Goal: Transaction & Acquisition: Purchase product/service

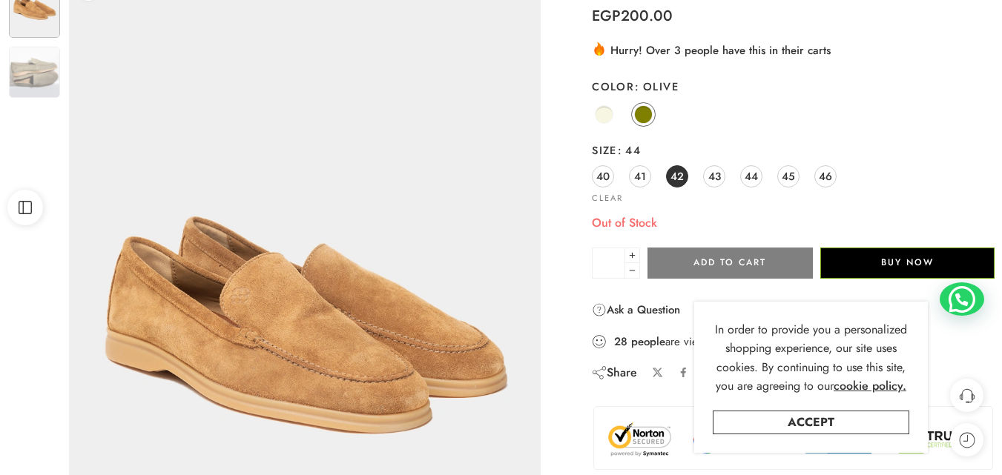
scroll to position [148, 0]
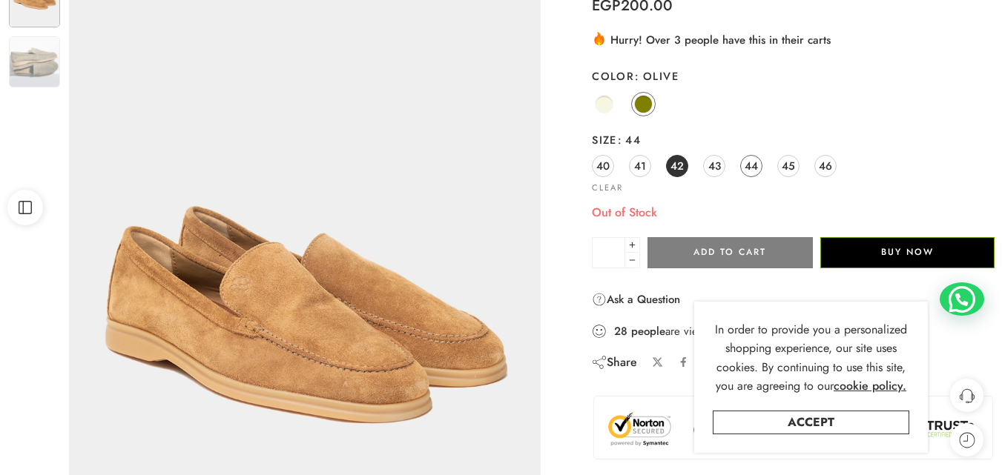
click at [751, 159] on span "44" at bounding box center [750, 166] width 13 height 20
click at [684, 162] on link "42" at bounding box center [677, 166] width 22 height 22
click at [710, 163] on span "43" at bounding box center [714, 166] width 13 height 20
click at [755, 163] on span "44" at bounding box center [750, 166] width 13 height 20
click at [753, 163] on span "44" at bounding box center [750, 166] width 13 height 20
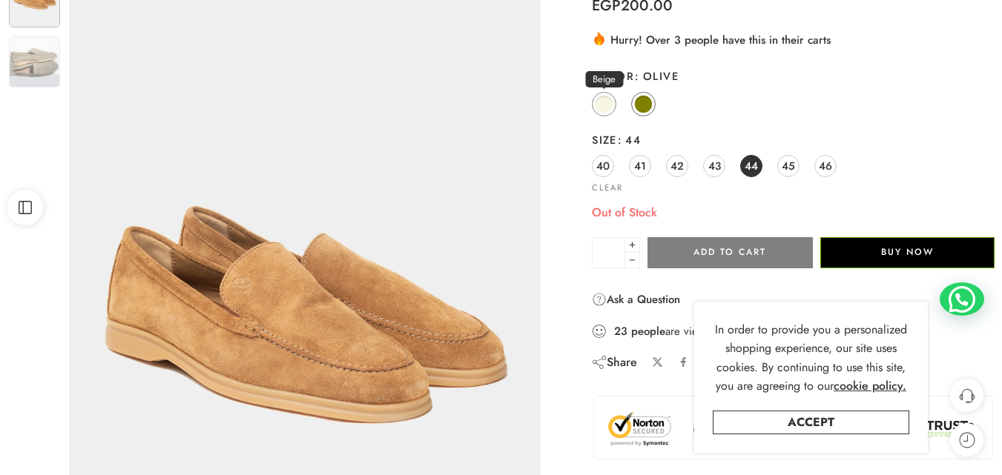
click at [609, 108] on span at bounding box center [604, 104] width 19 height 19
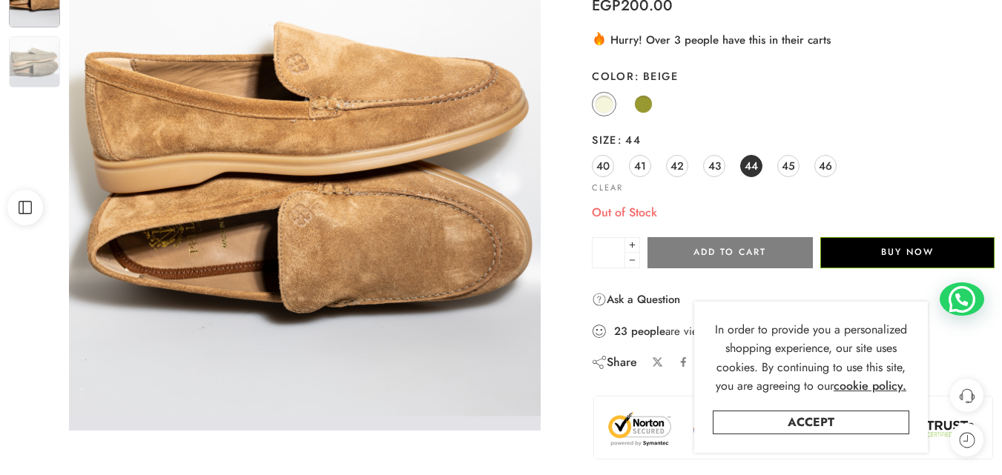
click at [753, 165] on span "44" at bounding box center [750, 166] width 13 height 20
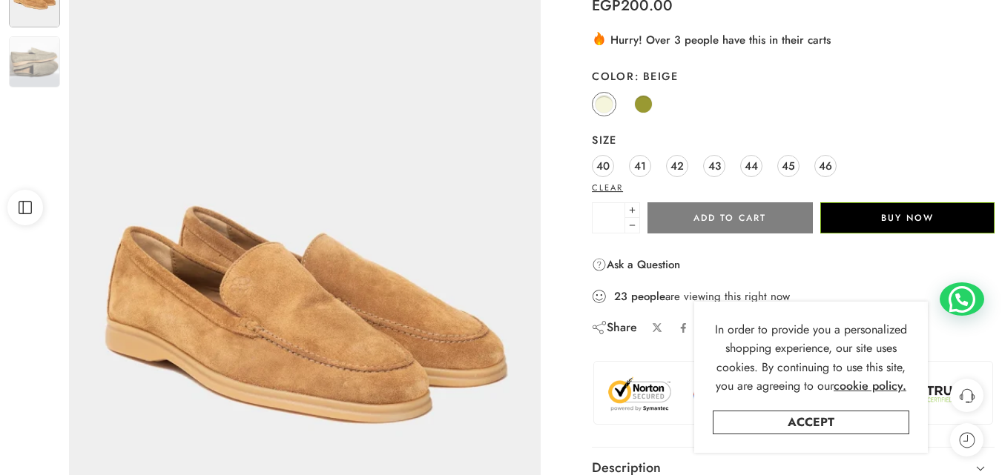
click at [616, 184] on link "Clear" at bounding box center [607, 188] width 31 height 8
click at [644, 107] on span at bounding box center [643, 104] width 19 height 19
click at [748, 170] on span "44" at bounding box center [750, 166] width 13 height 20
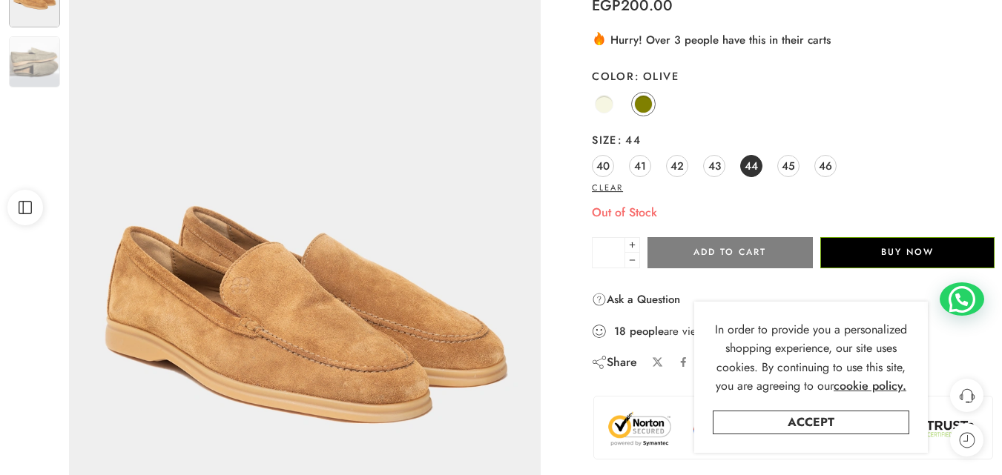
click at [615, 186] on link "Clear" at bounding box center [607, 188] width 31 height 8
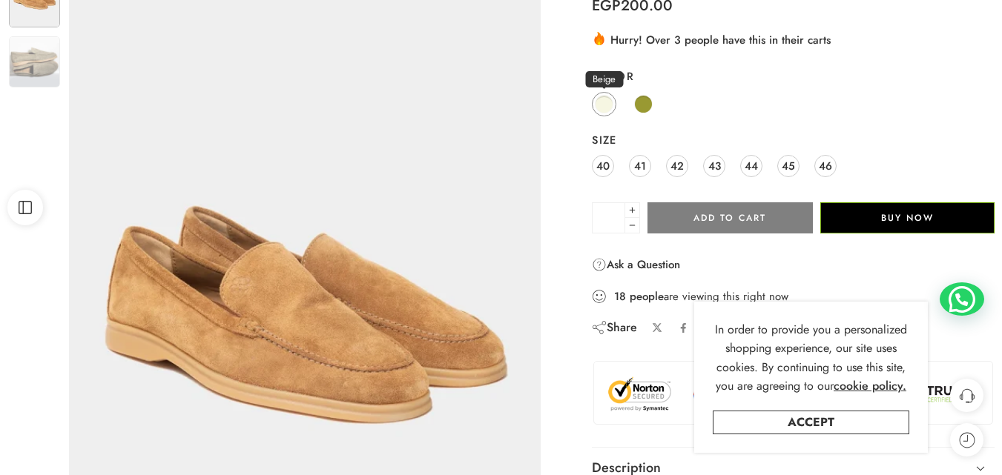
click at [607, 110] on span at bounding box center [604, 104] width 19 height 19
click at [747, 169] on span "44" at bounding box center [750, 166] width 13 height 20
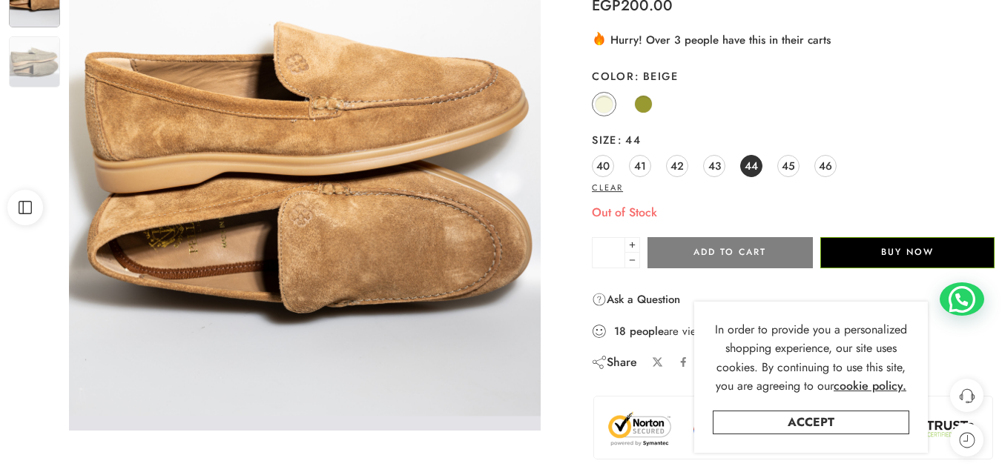
click at [612, 184] on link "Clear" at bounding box center [607, 188] width 31 height 8
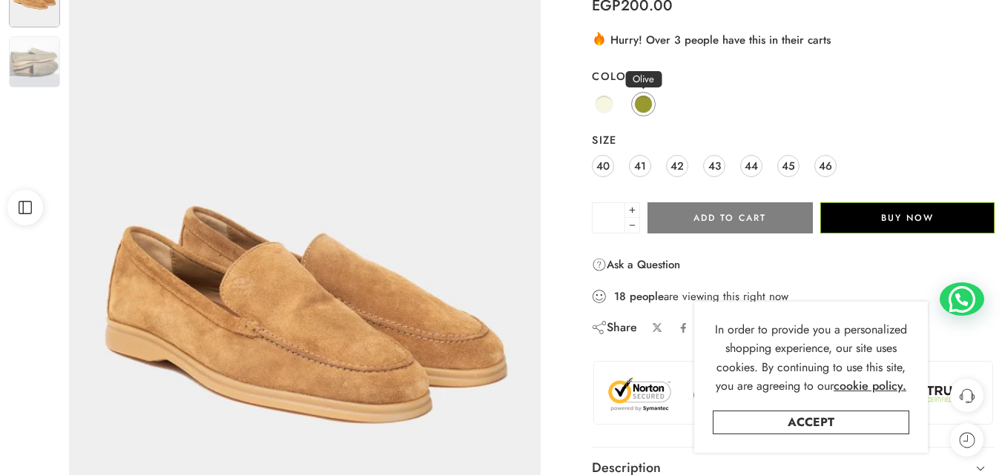
click at [649, 110] on span at bounding box center [643, 104] width 19 height 19
click at [718, 163] on span "43" at bounding box center [714, 166] width 13 height 20
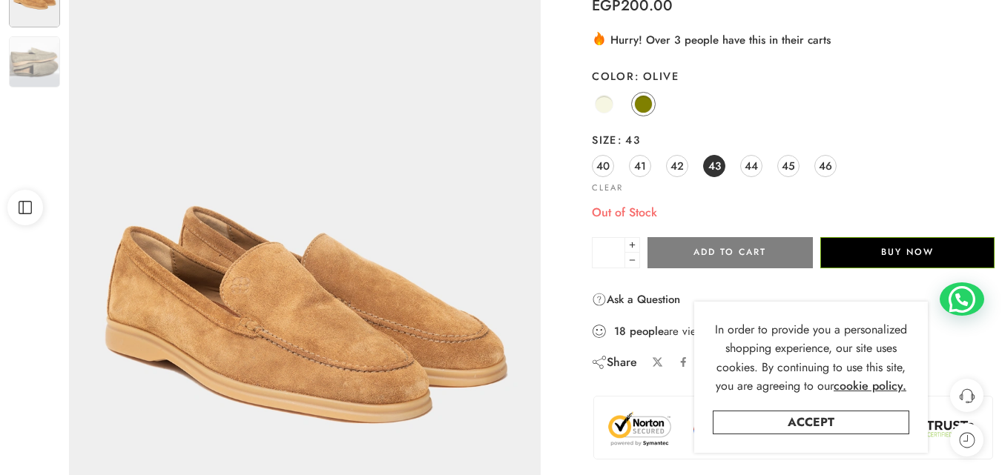
drag, startPoint x: 619, startPoint y: 184, endPoint x: 629, endPoint y: 142, distance: 43.5
click at [619, 184] on link "Clear" at bounding box center [607, 188] width 31 height 8
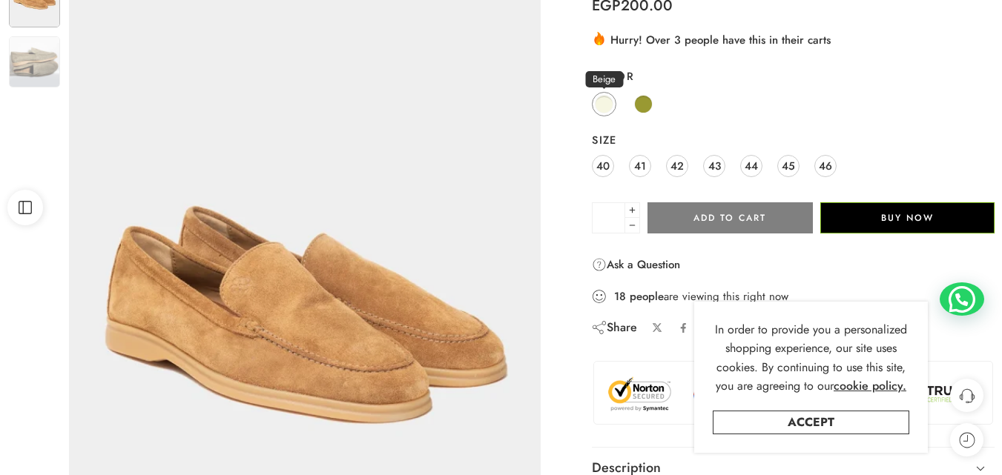
click at [607, 103] on span at bounding box center [604, 104] width 19 height 19
click at [723, 166] on link "43" at bounding box center [714, 166] width 22 height 22
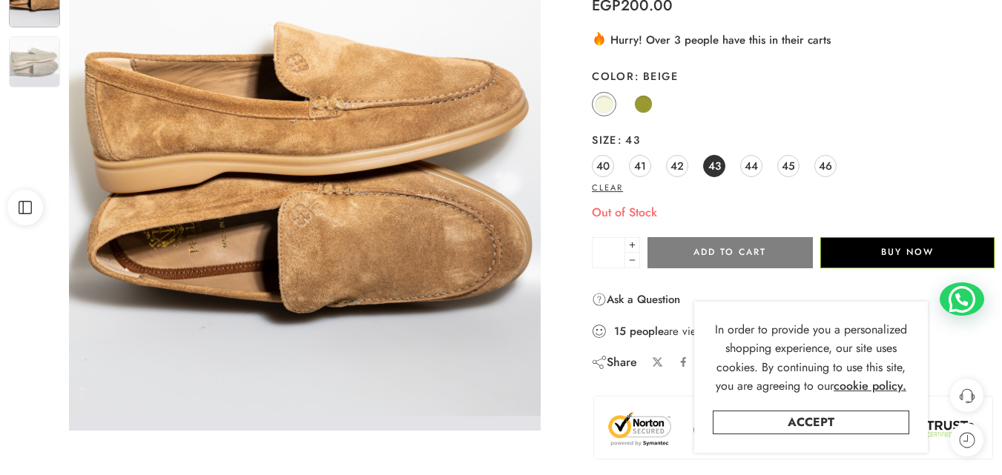
click at [612, 191] on link "Clear" at bounding box center [607, 188] width 31 height 8
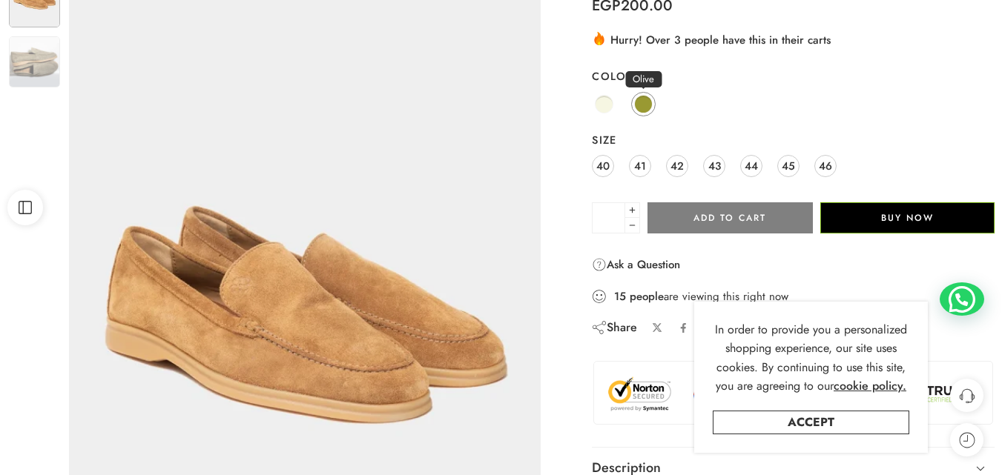
click at [641, 103] on span at bounding box center [643, 104] width 19 height 19
click at [756, 164] on span "44" at bounding box center [750, 166] width 13 height 20
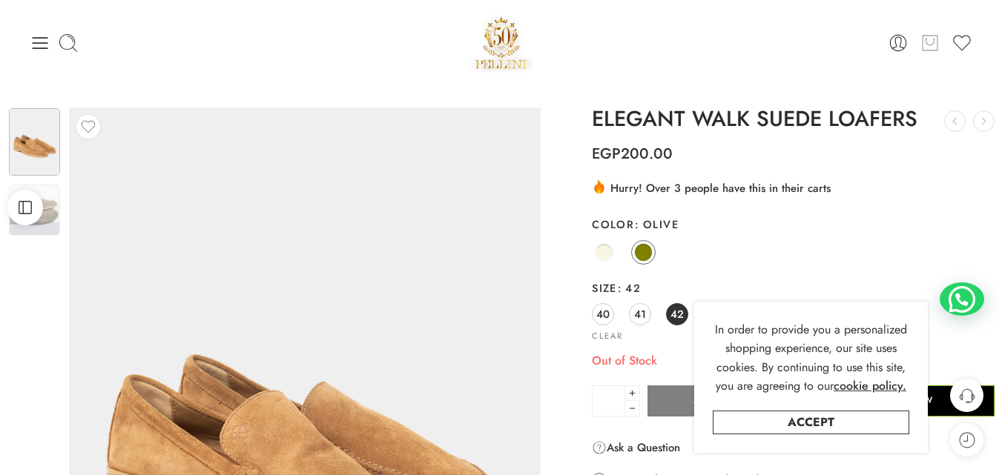
click at [925, 44] on icon at bounding box center [929, 43] width 19 height 21
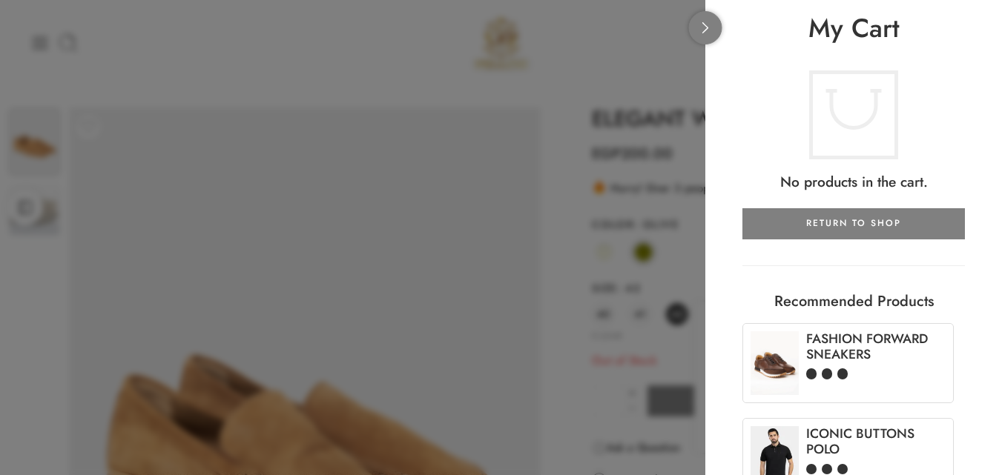
click at [703, 38] on link at bounding box center [705, 27] width 33 height 33
